Goal: Information Seeking & Learning: Learn about a topic

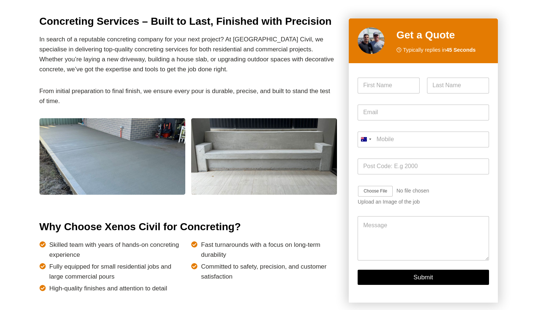
scroll to position [290, 0]
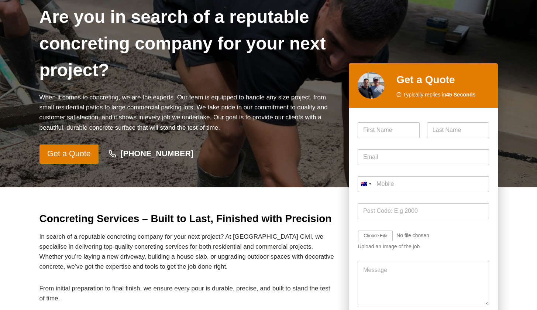
scroll to position [0, 0]
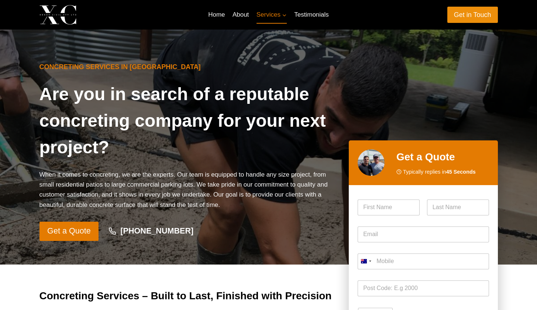
click at [472, 17] on link "Get in Touch" at bounding box center [472, 15] width 51 height 16
click at [234, 19] on link "About" at bounding box center [241, 15] width 24 height 18
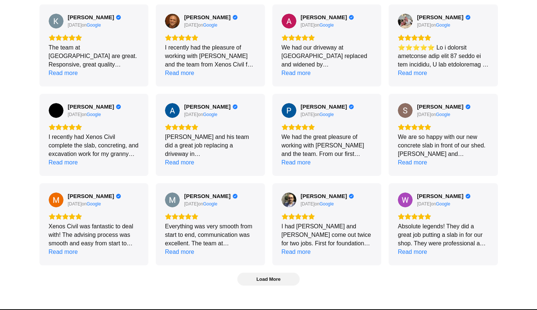
scroll to position [957, 0]
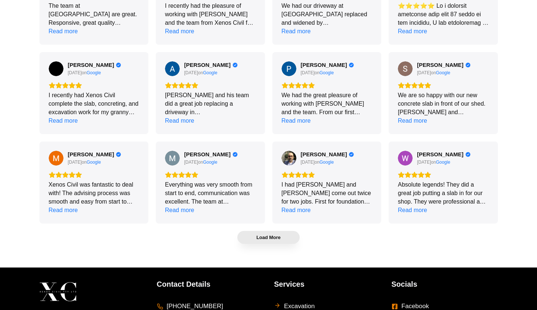
click at [264, 240] on span "Load More" at bounding box center [269, 237] width 62 height 12
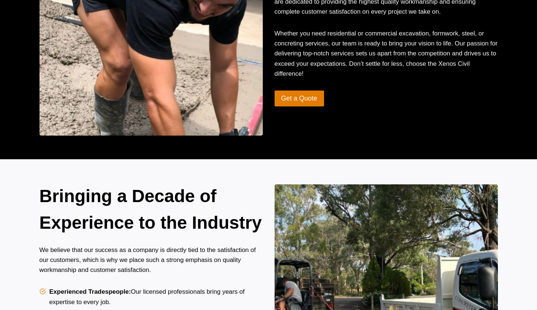
scroll to position [382, 0]
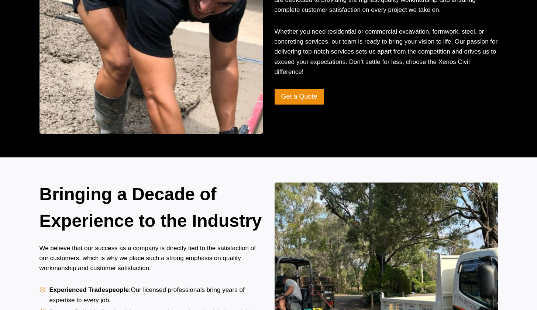
click at [313, 100] on span "Get a Quote" at bounding box center [299, 96] width 36 height 11
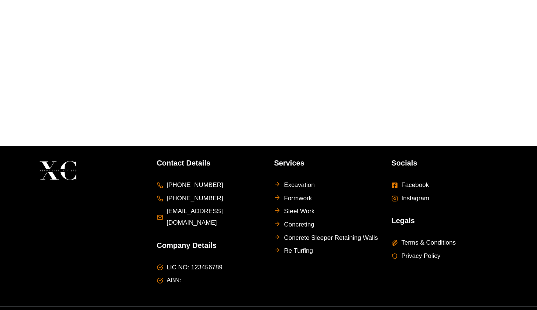
scroll to position [509, 0]
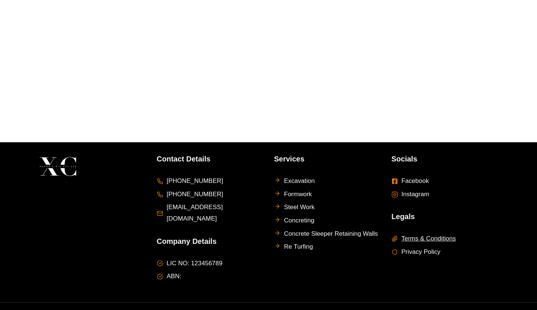
click at [431, 233] on span "Terms & Conditions" at bounding box center [429, 238] width 54 height 11
